Goal: Information Seeking & Learning: Learn about a topic

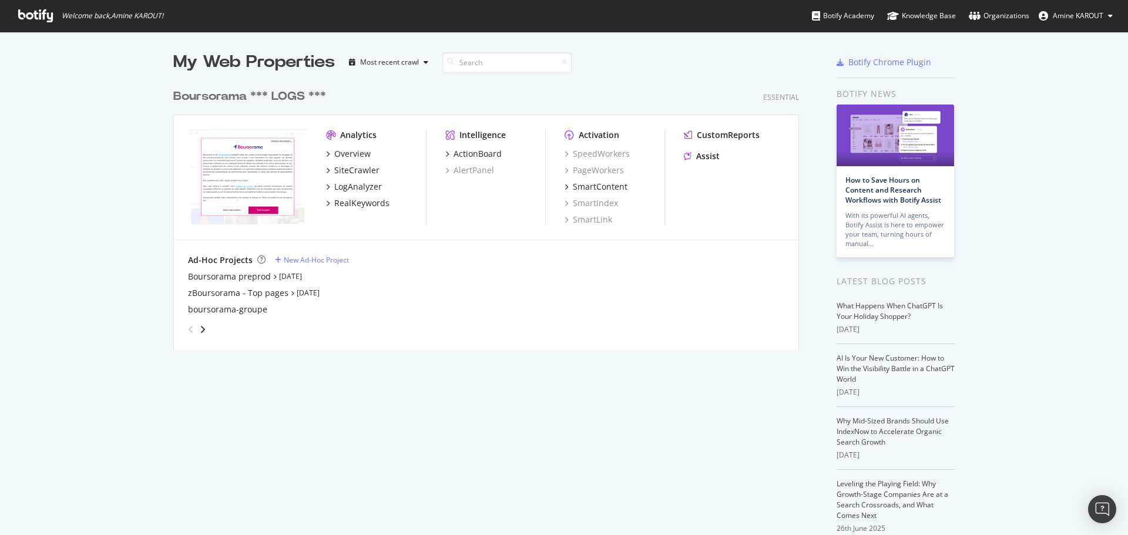
scroll to position [526, 1110]
click at [339, 173] on div "SiteCrawler" at bounding box center [356, 170] width 45 height 12
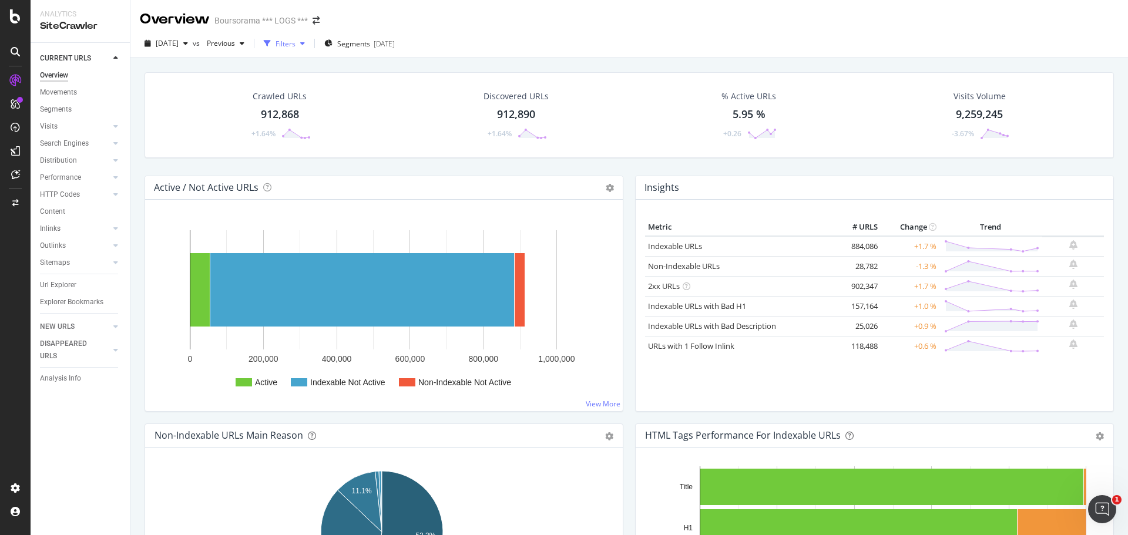
click at [295, 48] on div "Filters" at bounding box center [285, 44] width 20 height 10
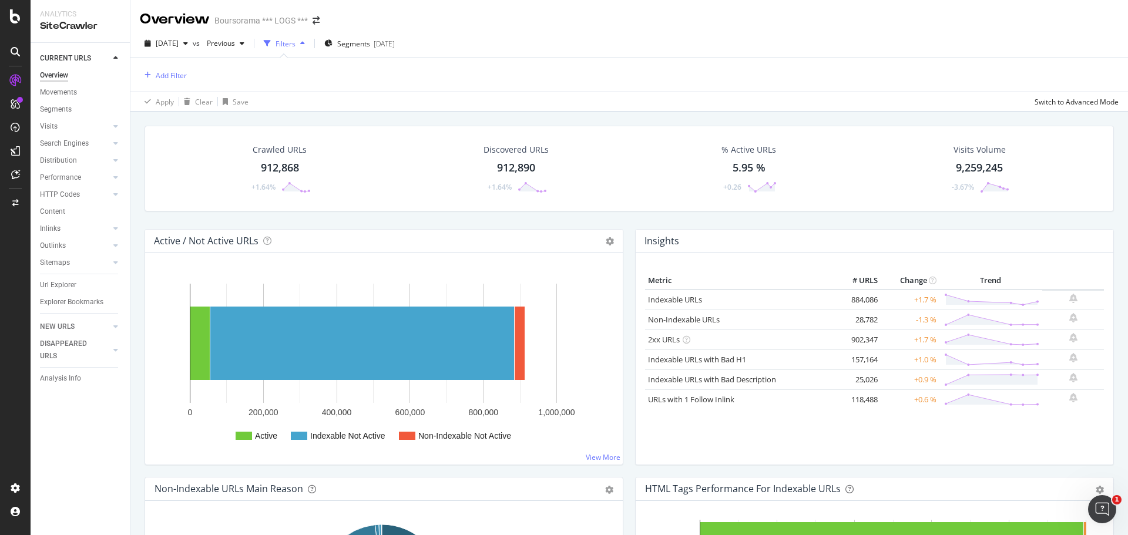
click at [295, 48] on div "Filters" at bounding box center [285, 44] width 20 height 10
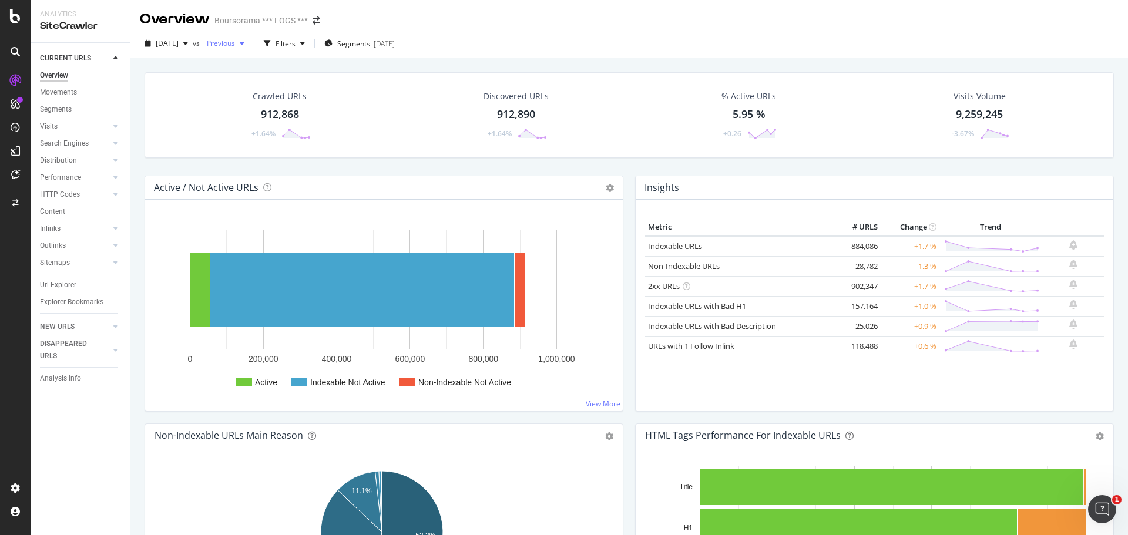
click at [249, 49] on div "Previous" at bounding box center [225, 44] width 47 height 18
click at [583, 29] on div "Overview Boursorama *** LOGS ***" at bounding box center [628, 14] width 997 height 29
click at [51, 281] on div "Url Explorer" at bounding box center [58, 285] width 36 height 12
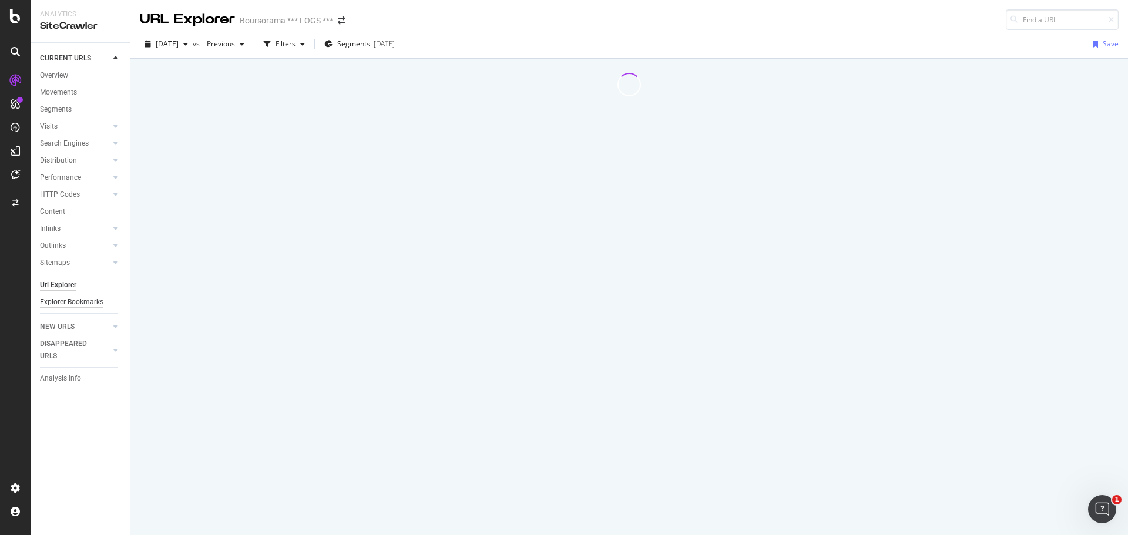
click at [61, 303] on div "Explorer Bookmarks" at bounding box center [71, 302] width 63 height 12
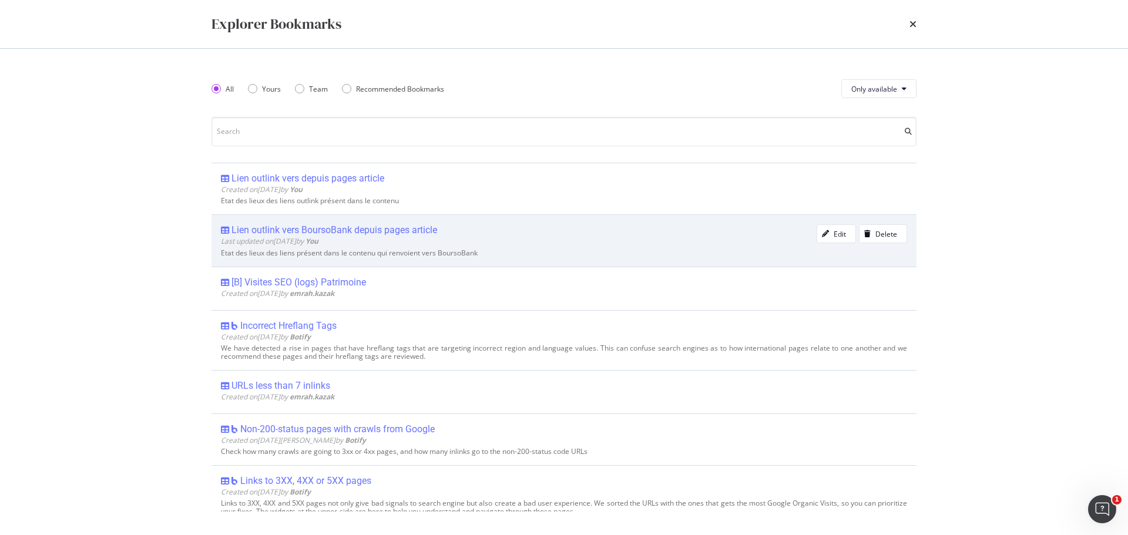
click at [460, 234] on div "Lien outlink vers BoursoBank depuis pages article" at bounding box center [518, 230] width 595 height 12
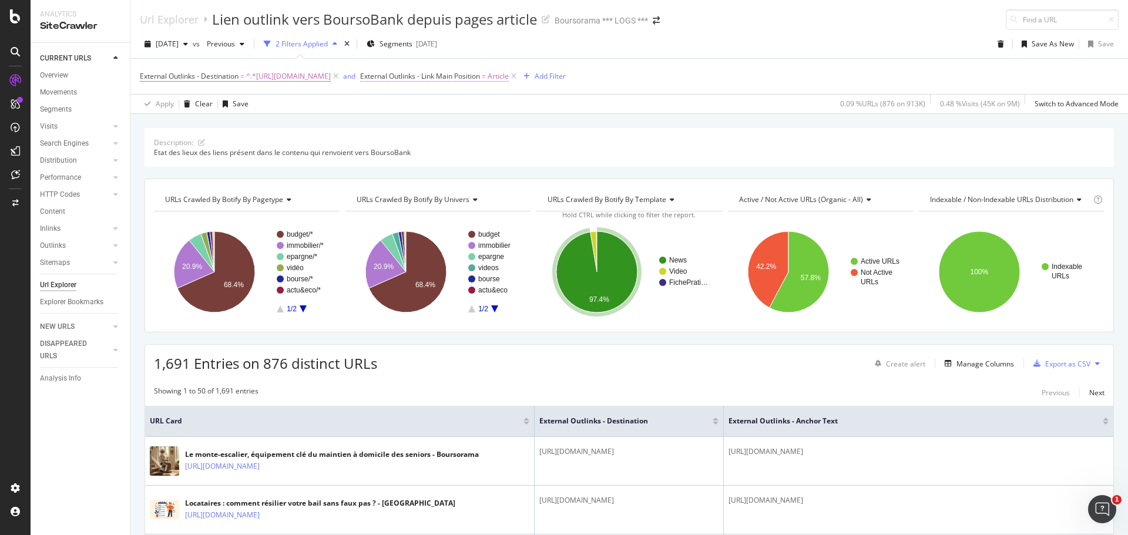
click at [480, 78] on span "External Outlinks - Link Main Position" at bounding box center [420, 76] width 120 height 10
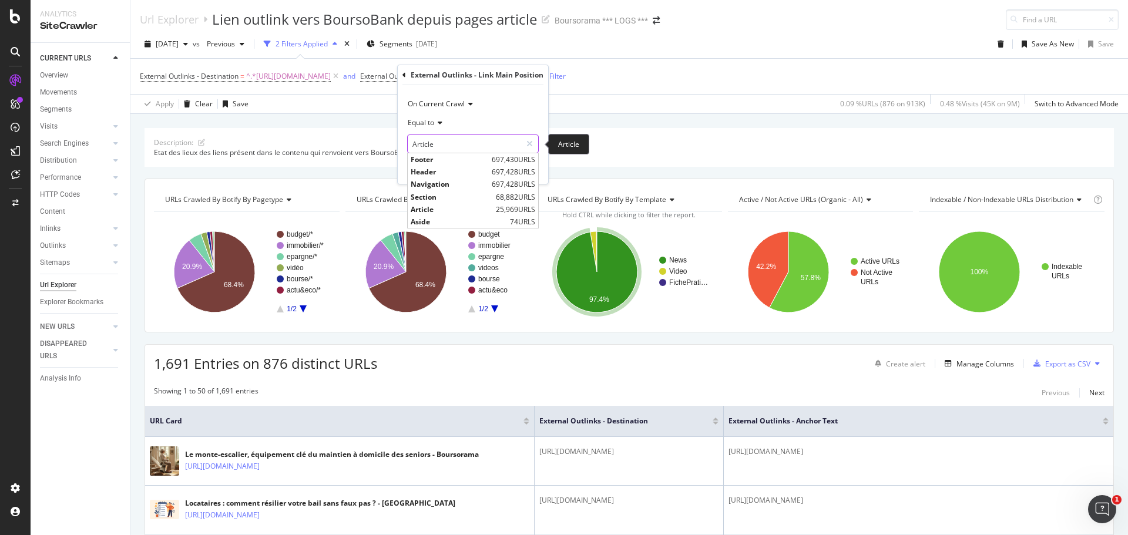
click at [486, 140] on input "Article" at bounding box center [464, 143] width 113 height 19
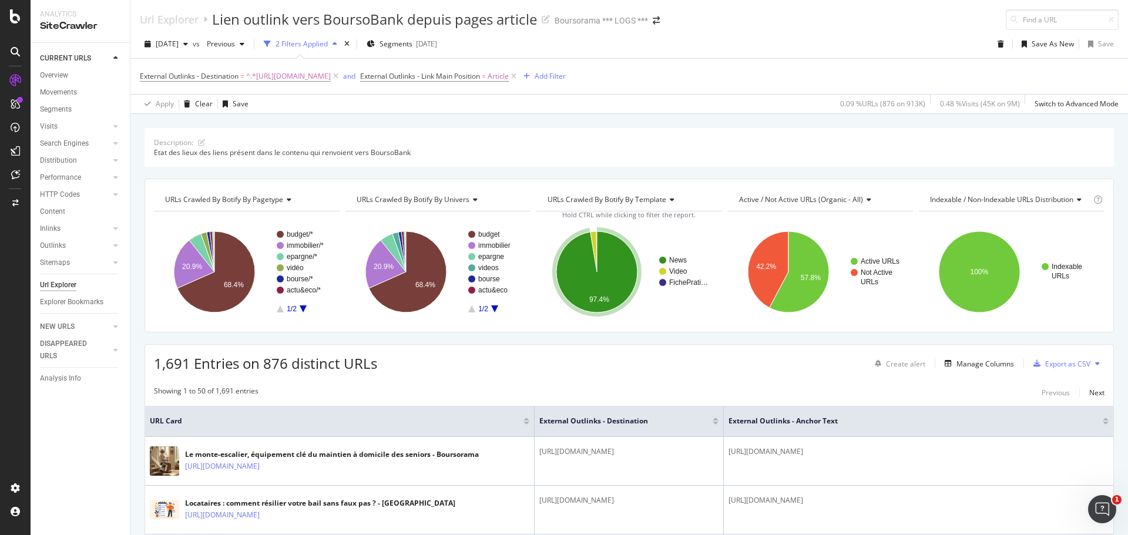
click at [362, 123] on div "Description: Etat des lieux des liens présent dans le contenu qui renvoient ver…" at bounding box center [628, 128] width 997 height 28
click at [75, 297] on div "Explorer Bookmarks" at bounding box center [71, 302] width 63 height 12
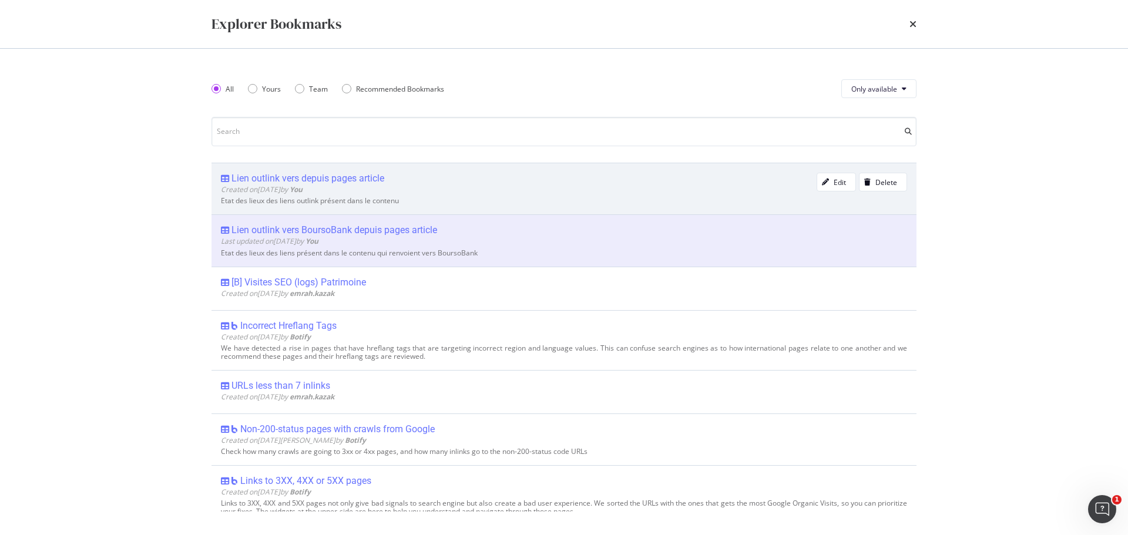
click at [399, 183] on div "Lien outlink vers depuis pages article" at bounding box center [518, 179] width 595 height 12
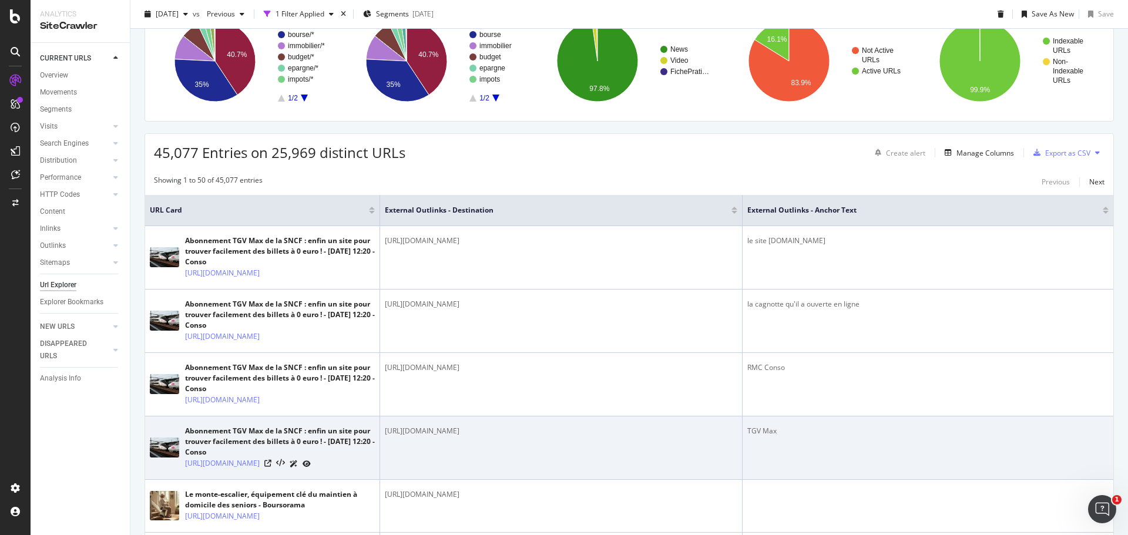
scroll to position [176, 0]
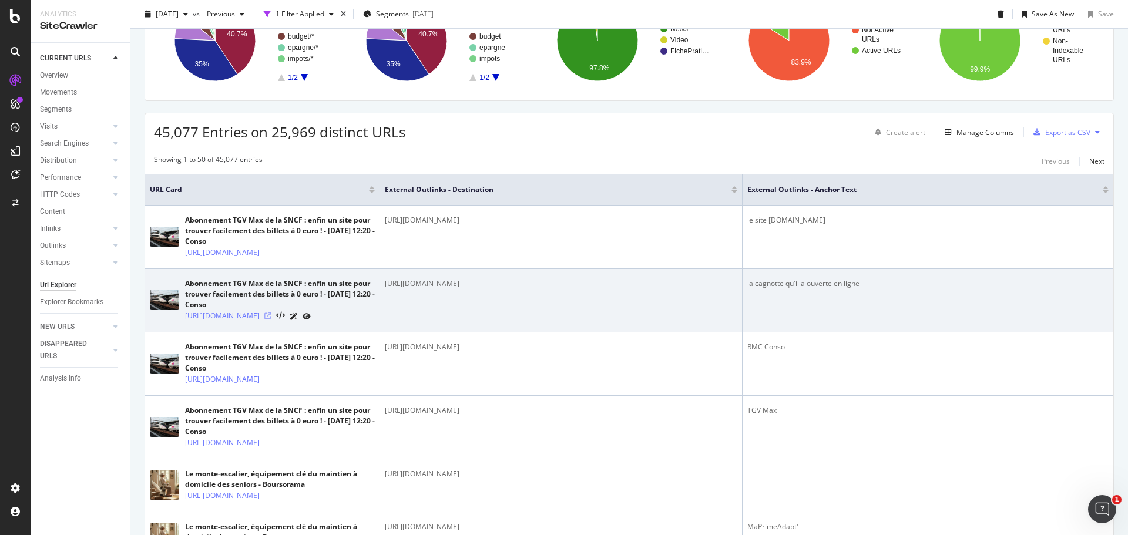
click at [271, 319] on icon at bounding box center [267, 315] width 7 height 7
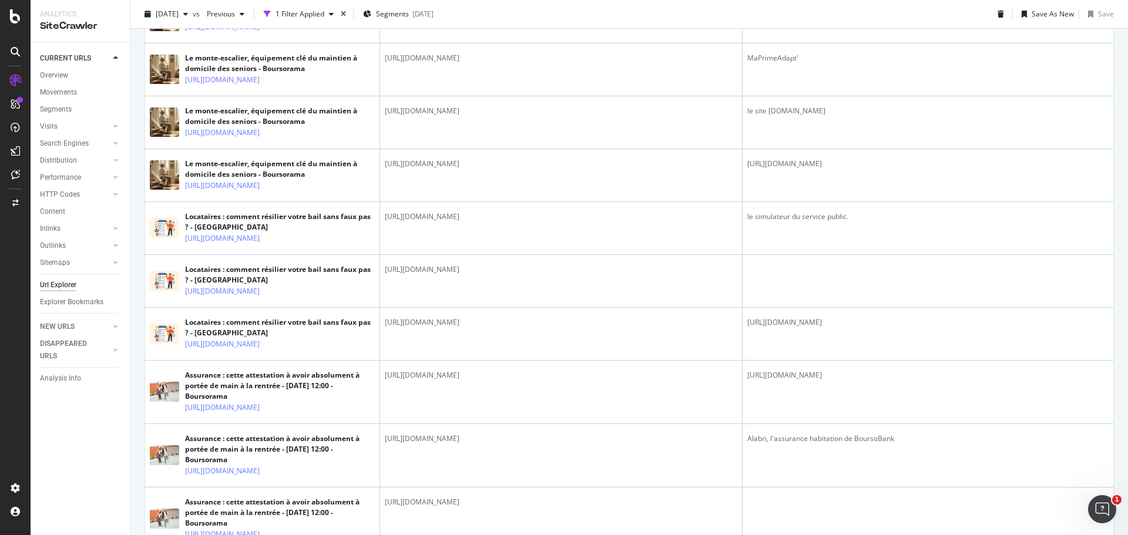
scroll to position [646, 0]
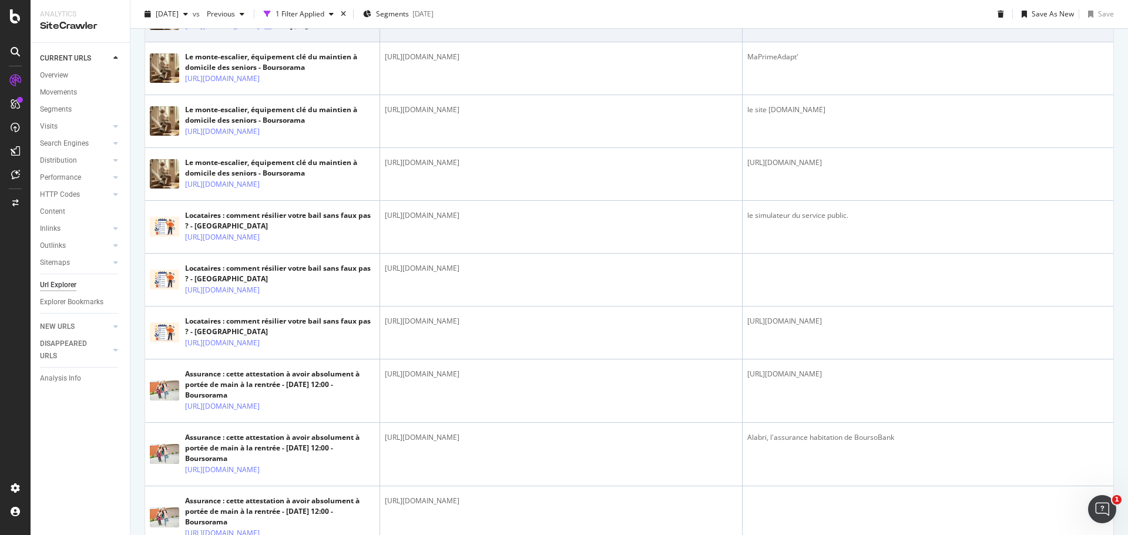
click at [271, 29] on icon at bounding box center [267, 25] width 7 height 7
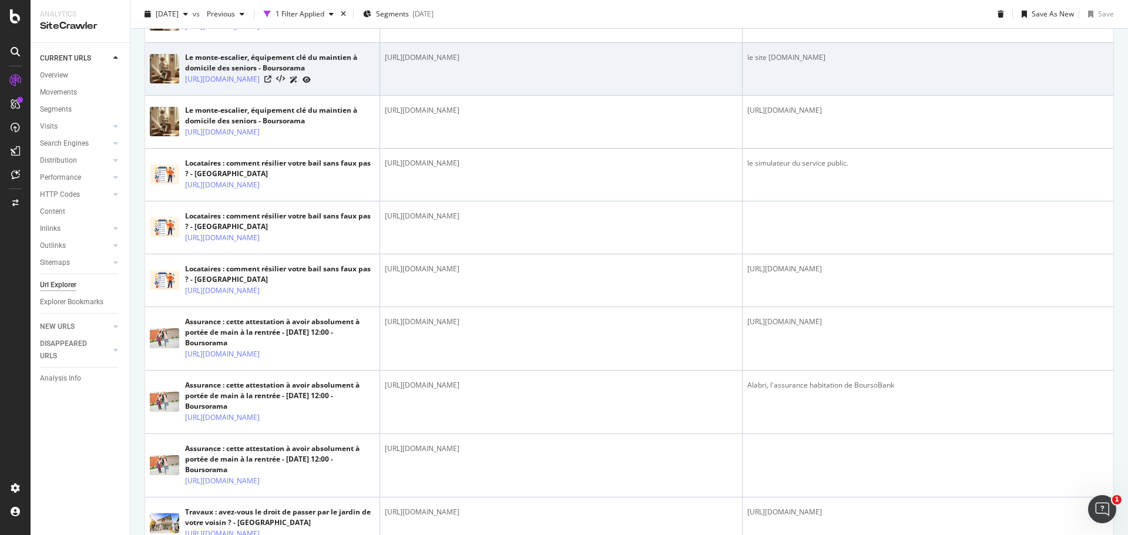
scroll to position [705, 0]
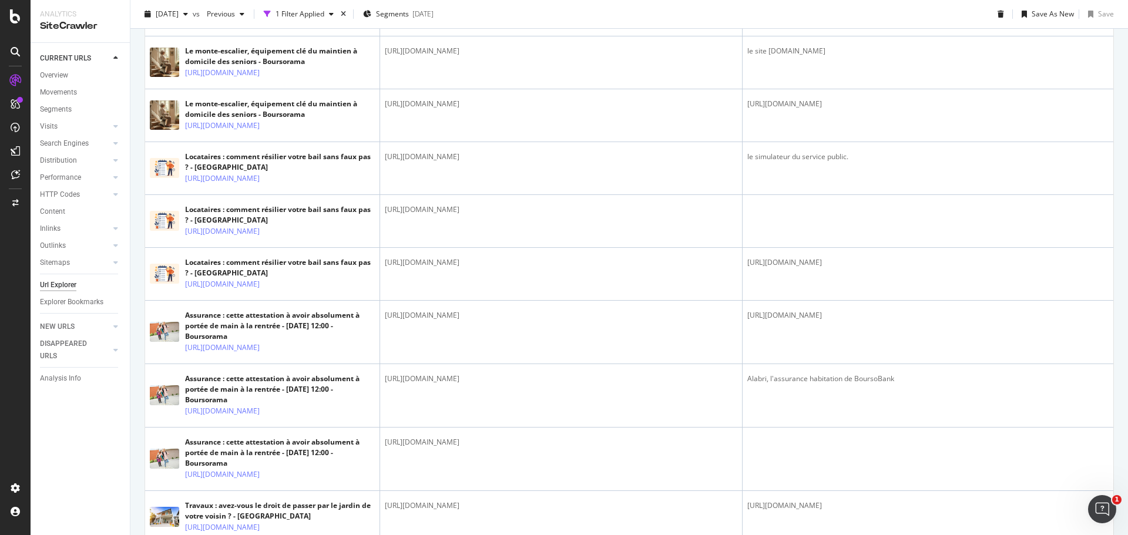
drag, startPoint x: 610, startPoint y: 131, endPoint x: 386, endPoint y: 134, distance: 224.4
copy div "[URL][DOMAIN_NAME]"
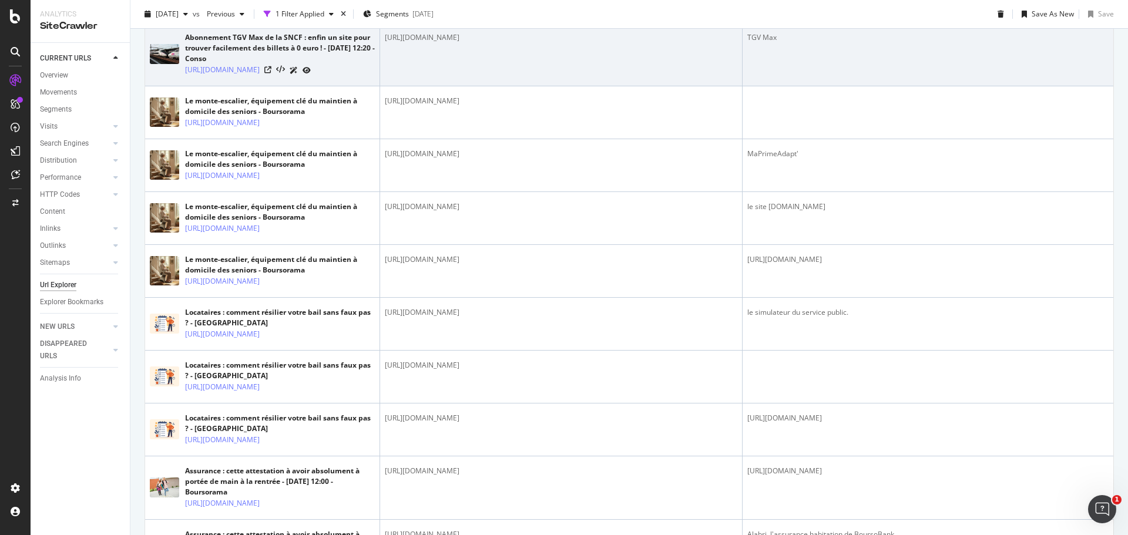
scroll to position [529, 0]
